Goal: Information Seeking & Learning: Learn about a topic

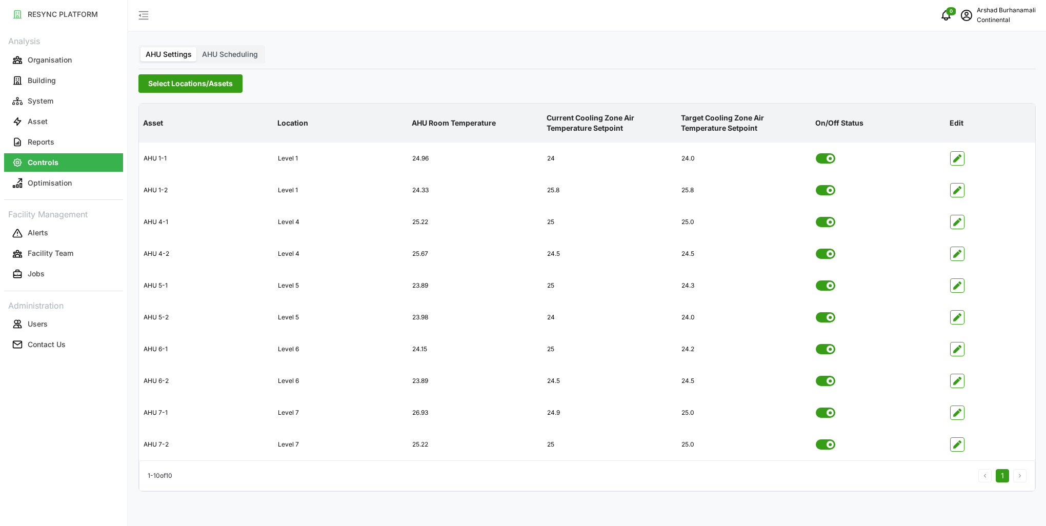
click at [178, 88] on span "Select Locations/Assets" at bounding box center [190, 83] width 85 height 17
click at [173, 161] on span "Select CA3" at bounding box center [172, 159] width 7 height 7
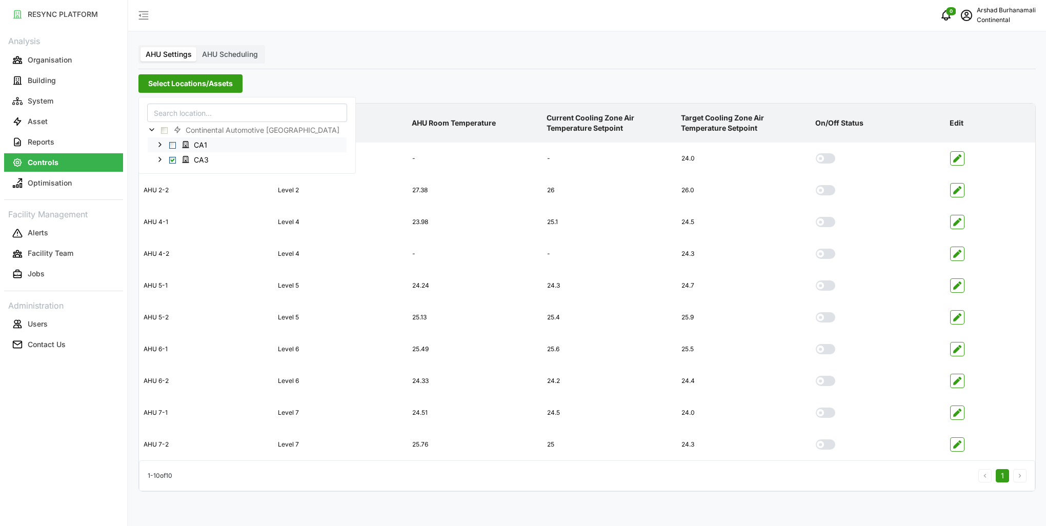
click at [170, 144] on span "Select CA1" at bounding box center [172, 145] width 7 height 7
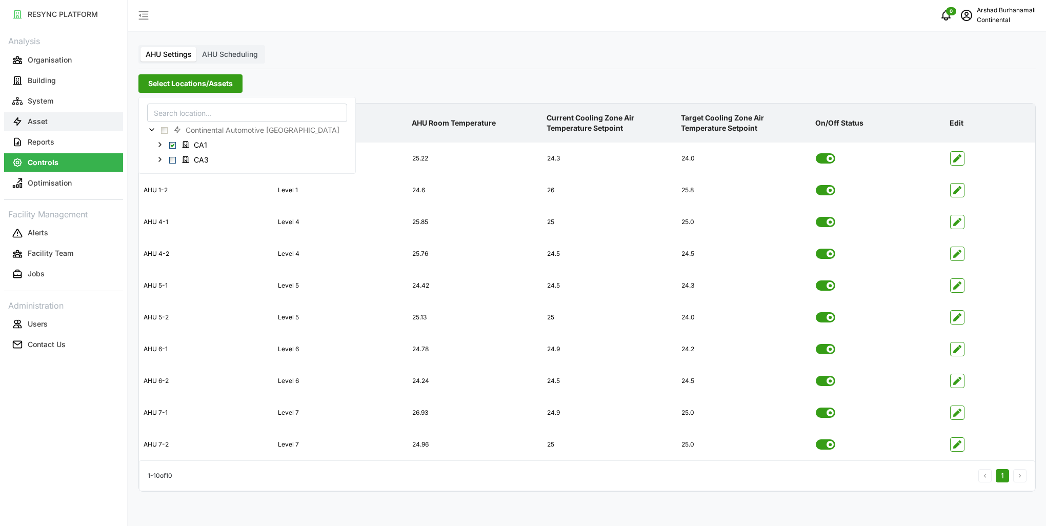
click at [59, 127] on button "Asset" at bounding box center [63, 121] width 119 height 18
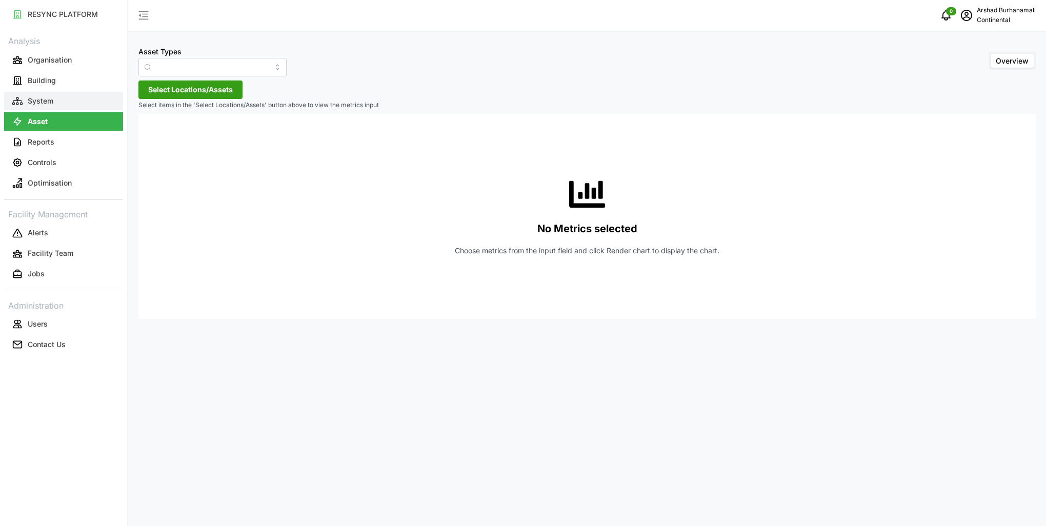
click at [88, 92] on button "System" at bounding box center [63, 101] width 119 height 18
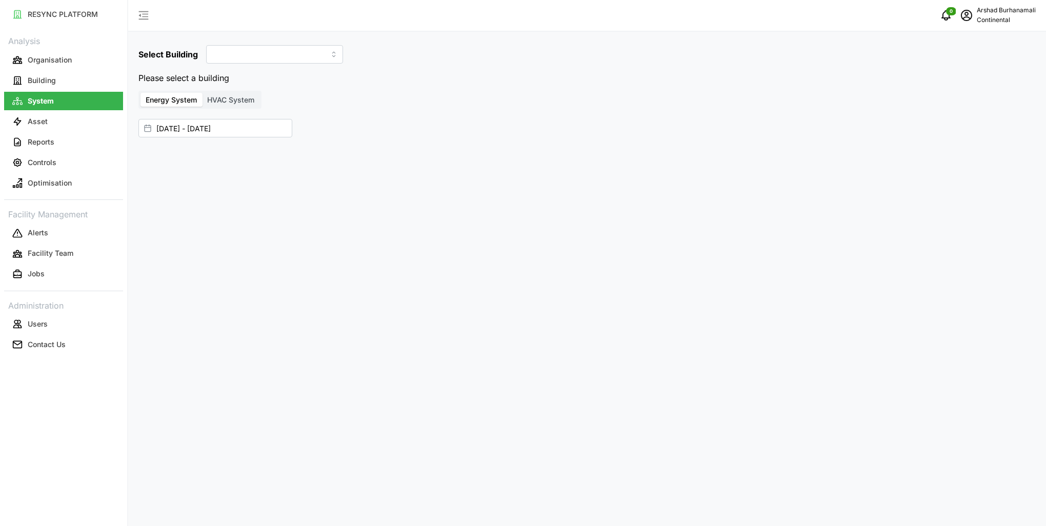
type input "CA1"
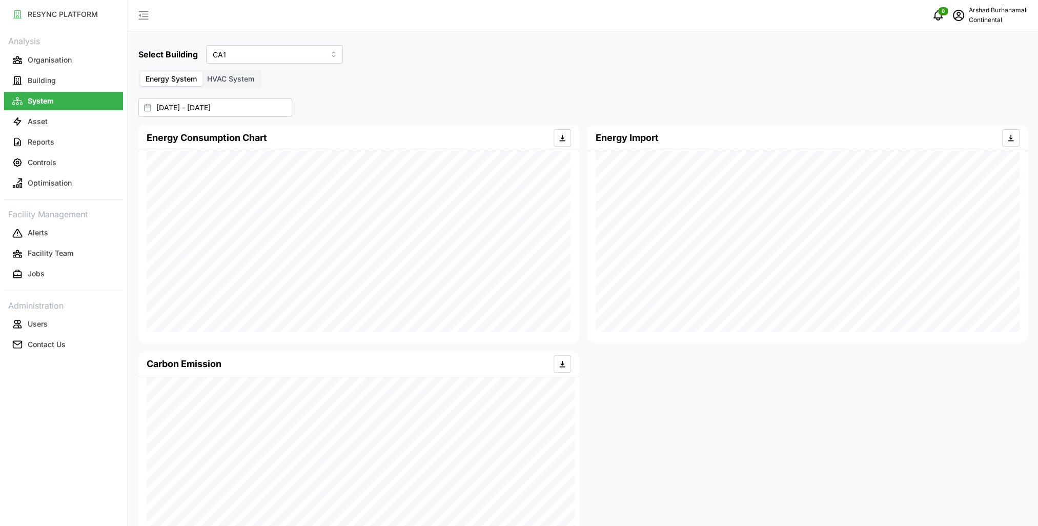
click at [236, 78] on span "HVAC System" at bounding box center [230, 78] width 47 height 9
click at [202, 72] on input "HVAC System" at bounding box center [202, 72] width 0 height 0
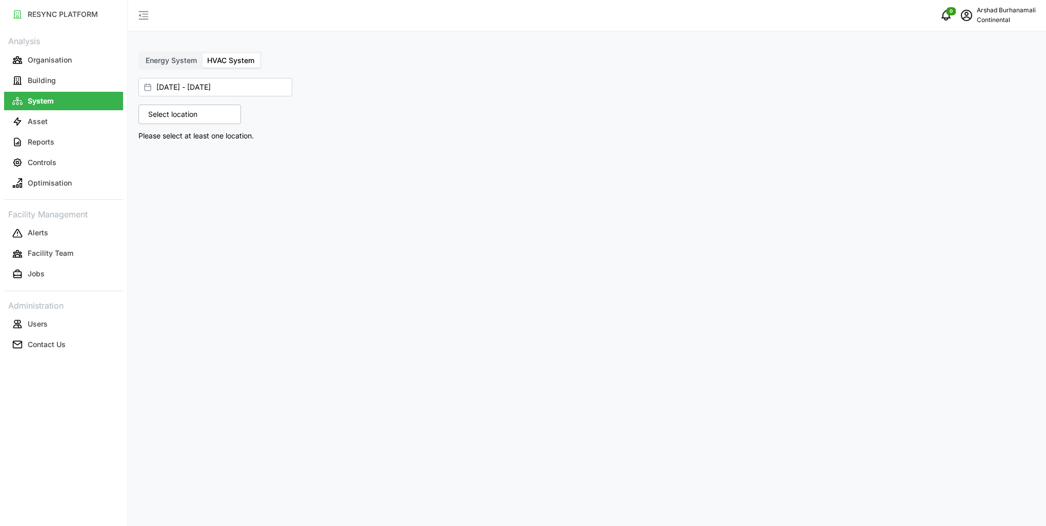
click at [224, 114] on div "Select location" at bounding box center [189, 114] width 103 height 19
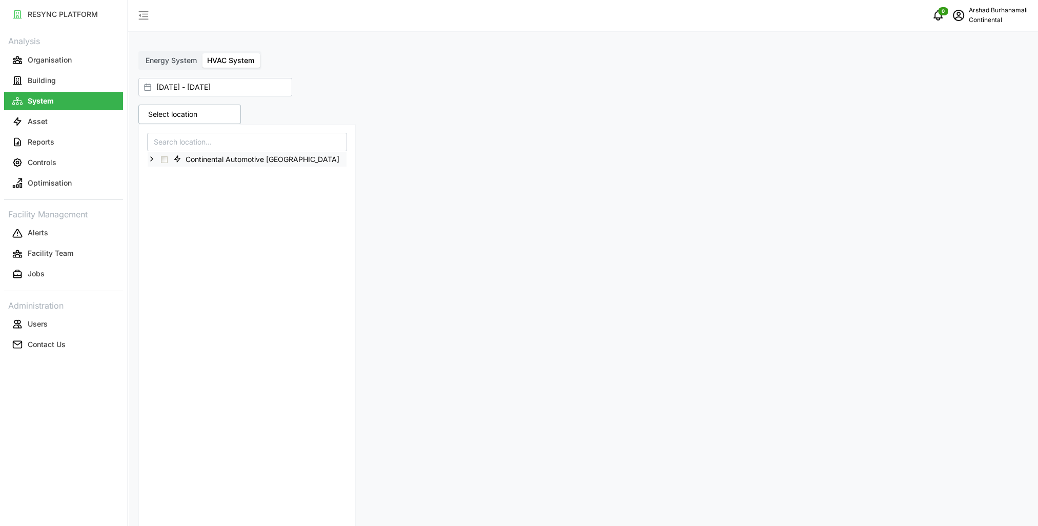
click at [152, 158] on polyline at bounding box center [152, 159] width 2 height 4
click at [170, 173] on span "Select CA1" at bounding box center [172, 174] width 7 height 7
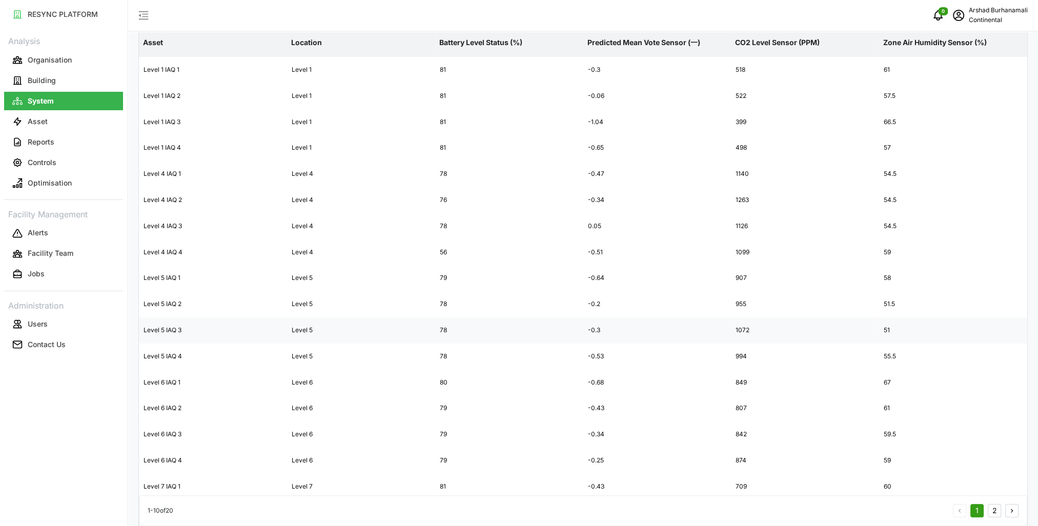
scroll to position [870, 0]
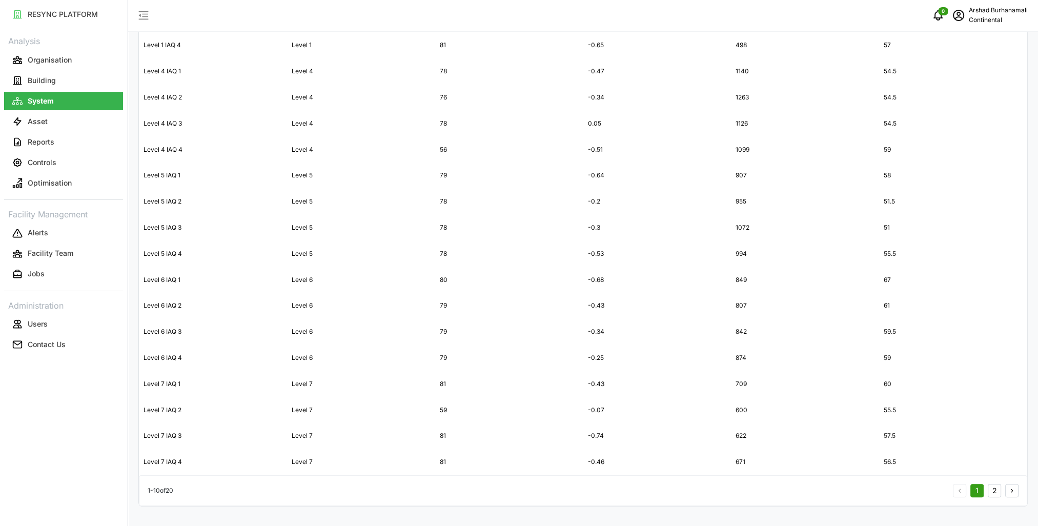
click at [995, 490] on button "2" at bounding box center [994, 490] width 13 height 13
click at [994, 492] on button "2" at bounding box center [994, 490] width 13 height 13
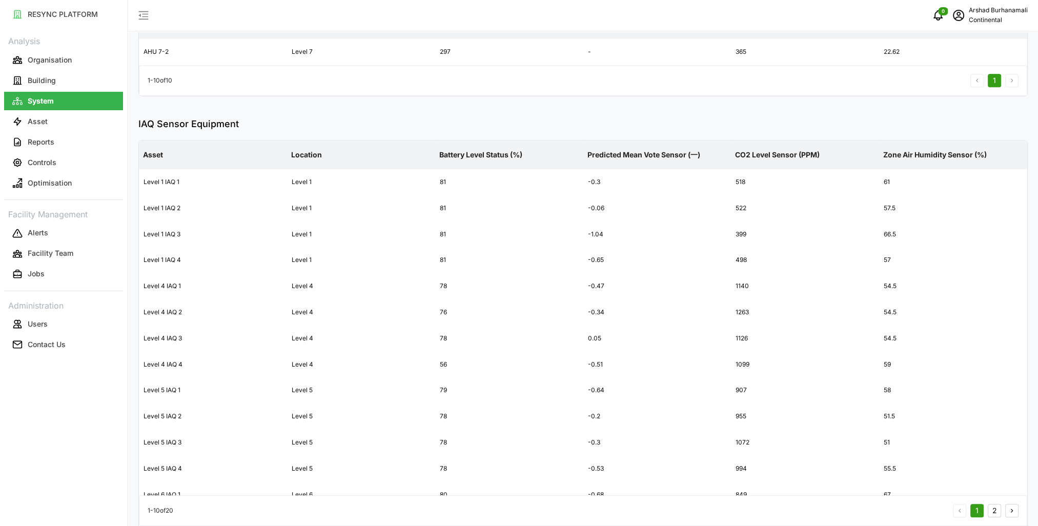
scroll to position [357, 0]
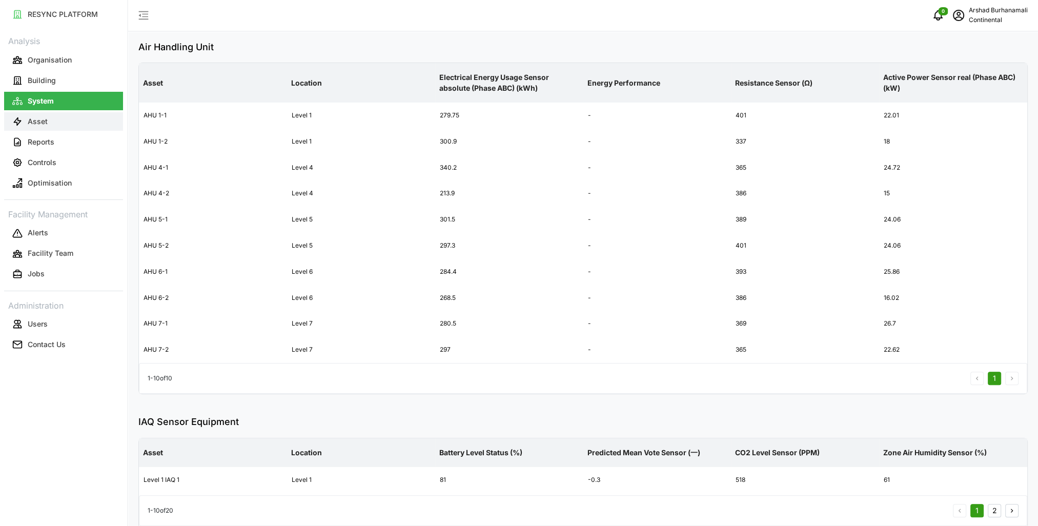
click at [87, 125] on button "Asset" at bounding box center [63, 121] width 119 height 18
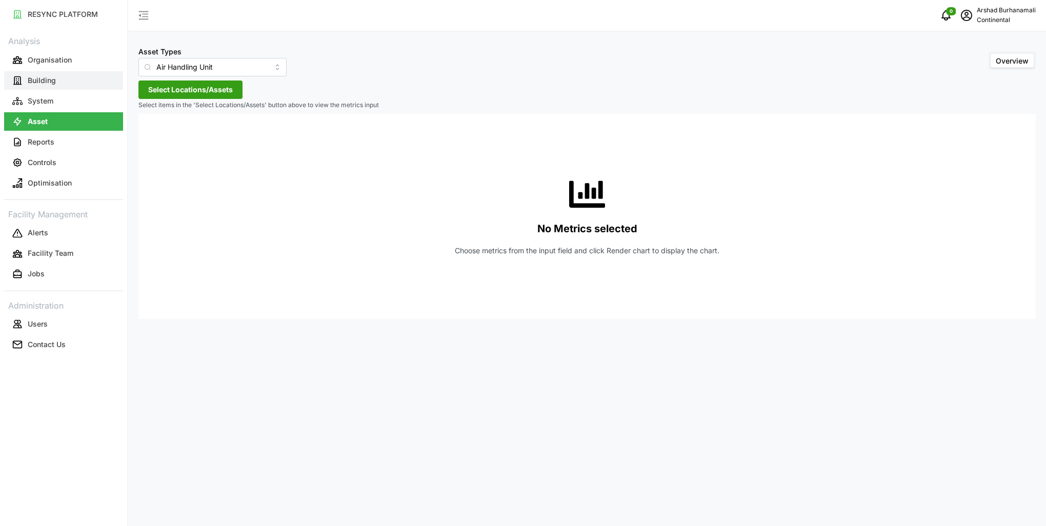
click at [59, 79] on button "Building" at bounding box center [63, 80] width 119 height 18
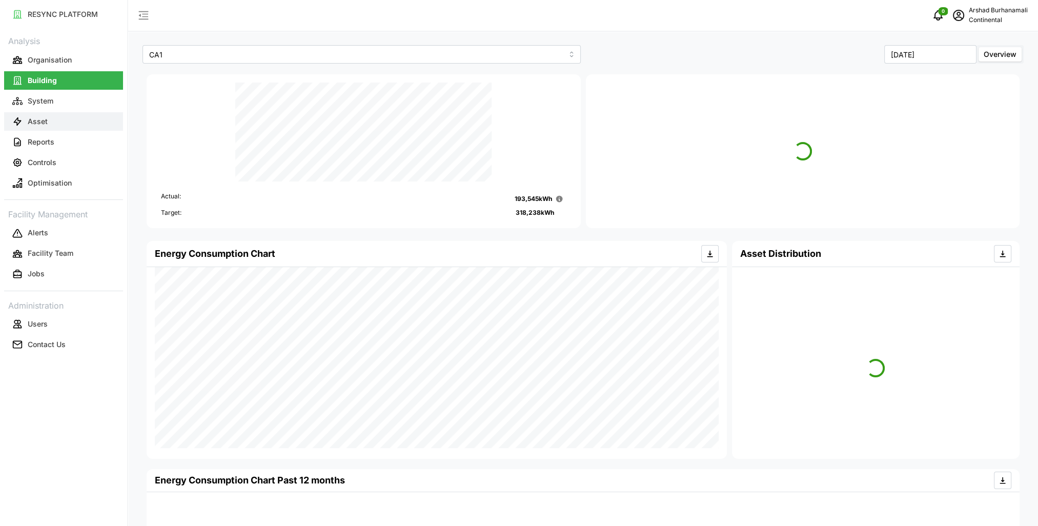
click at [74, 120] on button "Asset" at bounding box center [63, 121] width 119 height 18
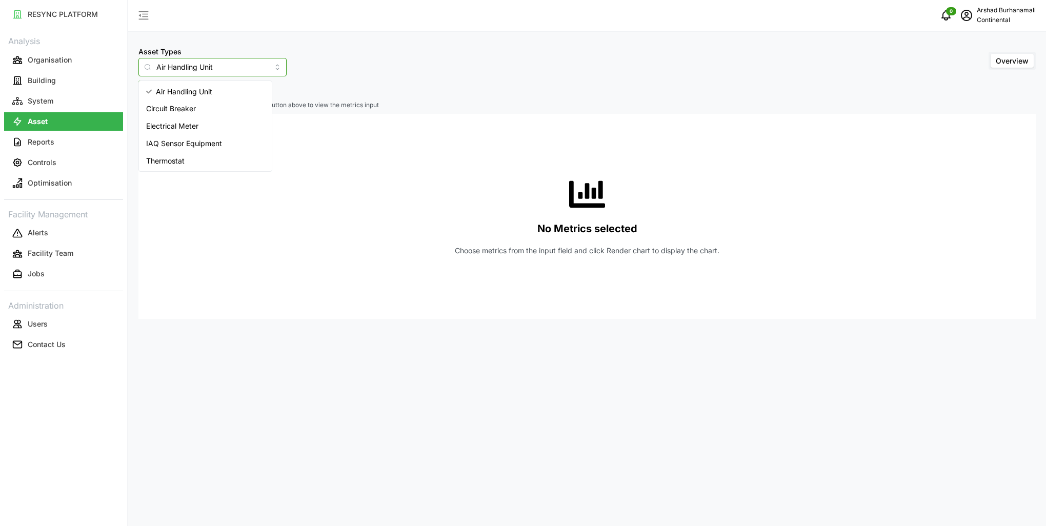
click at [171, 71] on input "Air Handling Unit" at bounding box center [212, 67] width 148 height 18
click at [206, 144] on span "IAQ Sensor Equipment" at bounding box center [184, 143] width 76 height 11
type input "IAQ Sensor Equipment"
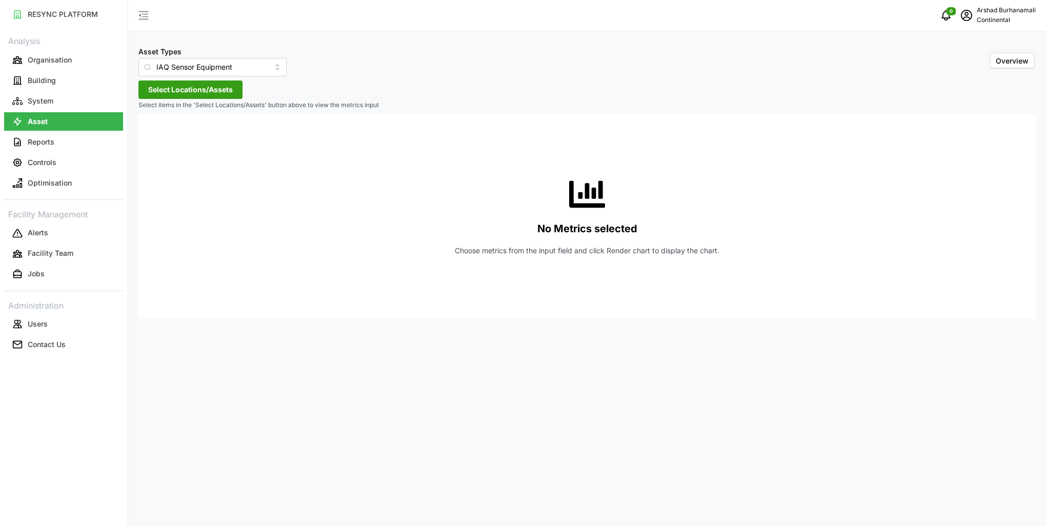
click at [175, 93] on span "Select Locations/Assets" at bounding box center [190, 89] width 85 height 17
click at [150, 134] on icon at bounding box center [152, 136] width 8 height 8
click at [173, 152] on span "Select CA1" at bounding box center [172, 151] width 7 height 7
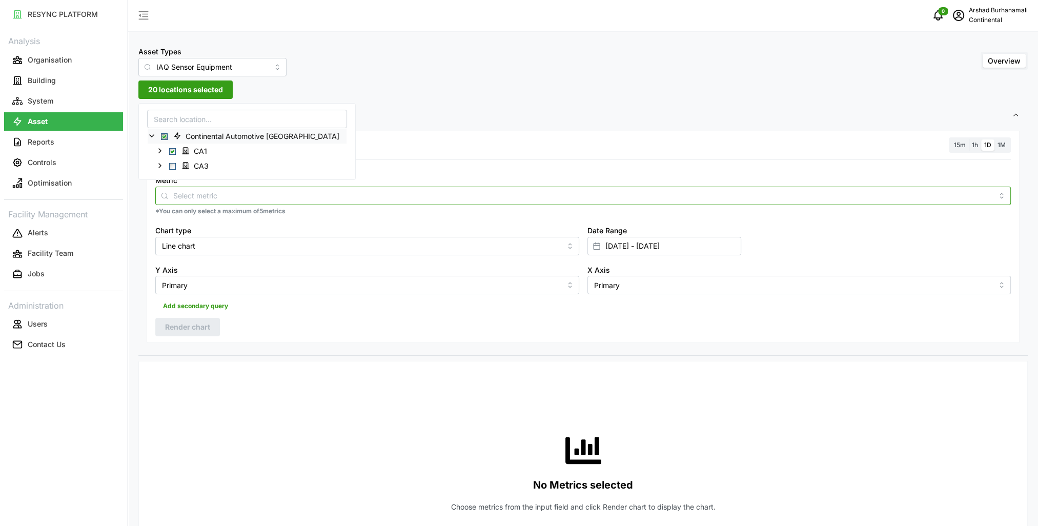
click at [314, 198] on input "Metric" at bounding box center [583, 195] width 820 height 11
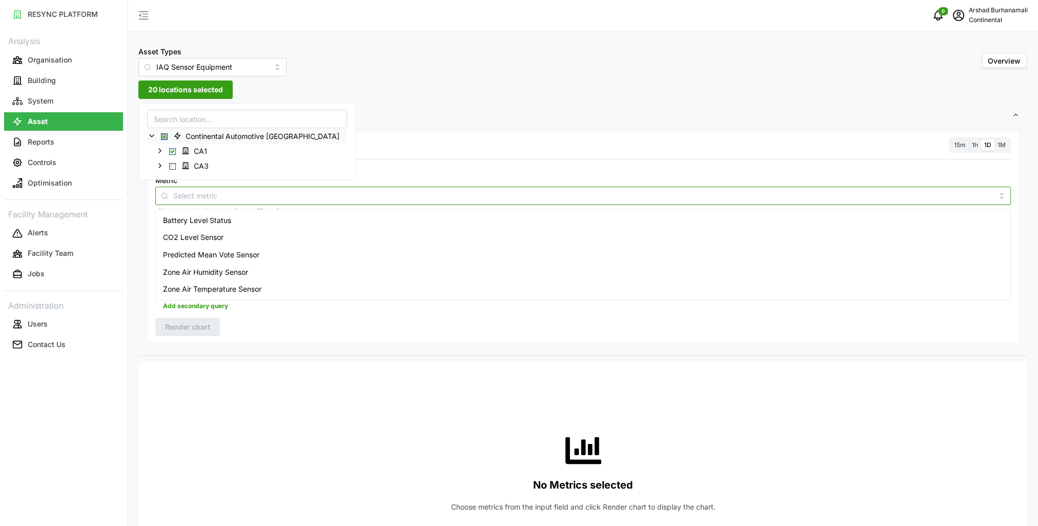
click at [271, 288] on div "Zone Air Temperature Sensor" at bounding box center [583, 288] width 851 height 17
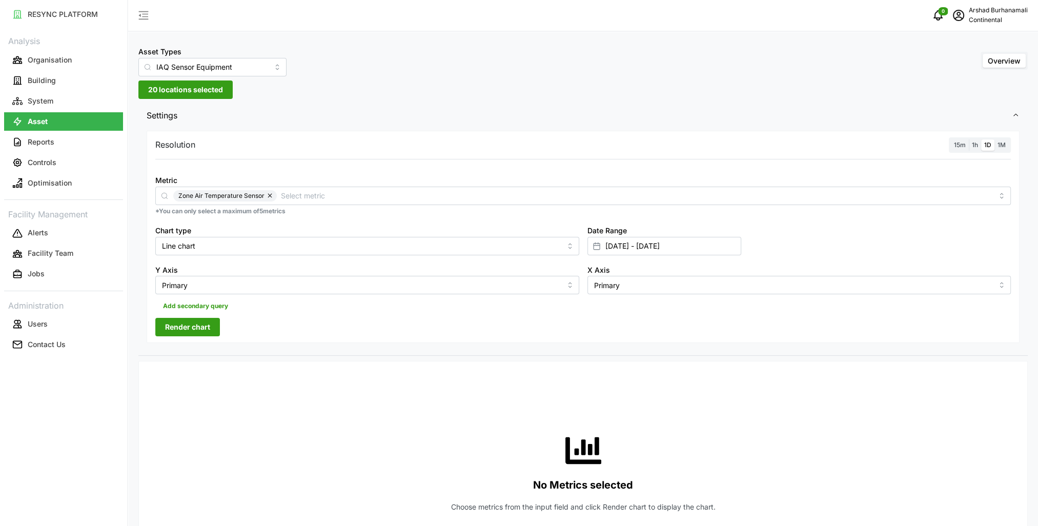
click at [326, 149] on div "Resolution 15m 1h 1D 1M" at bounding box center [583, 145] width 856 height 16
click at [612, 250] on input "[DATE] - [DATE]" at bounding box center [665, 246] width 154 height 18
click at [646, 426] on button "27" at bounding box center [647, 424] width 18 height 18
type input "[DATE] - [DATE]"
type input "[DATE]"
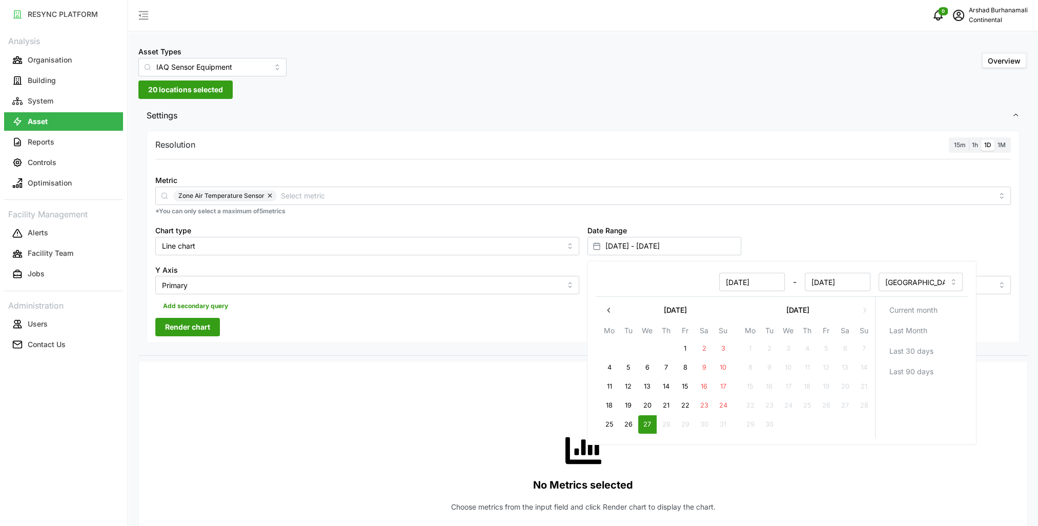
click at [965, 145] on span "15m" at bounding box center [960, 145] width 12 height 8
click at [951, 139] on input "15m" at bounding box center [951, 139] width 0 height 0
click at [188, 334] on span "Render chart" at bounding box center [187, 326] width 45 height 17
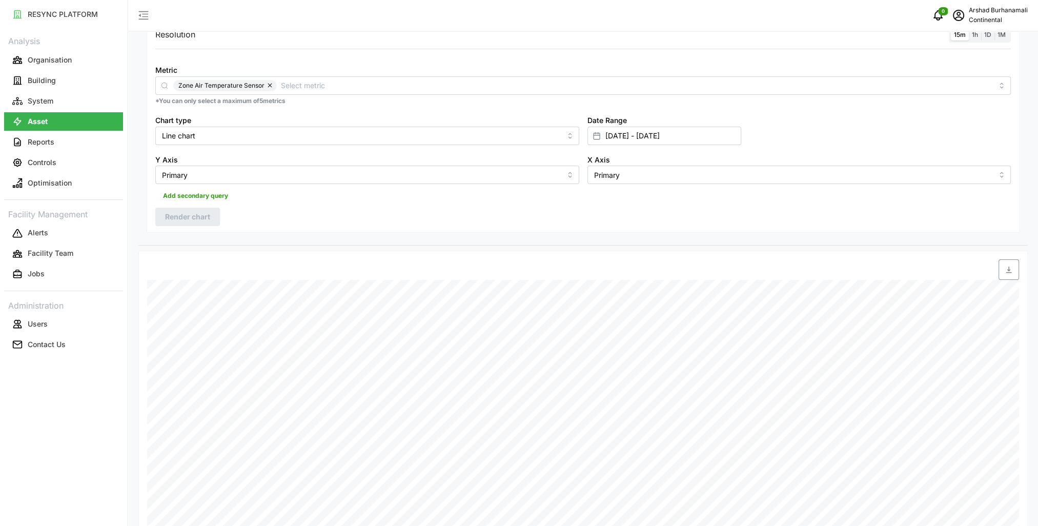
scroll to position [205, 0]
